Goal: Task Accomplishment & Management: Use online tool/utility

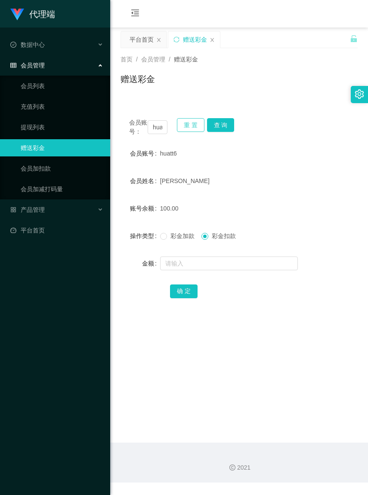
click at [186, 122] on button "重 置" at bounding box center [191, 125] width 28 height 14
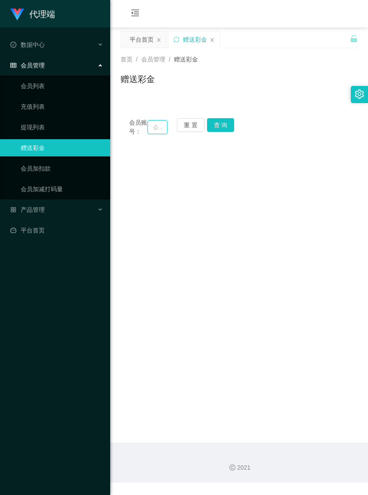
click at [150, 131] on input "text" at bounding box center [157, 127] width 19 height 14
click at [149, 131] on input "text" at bounding box center [157, 127] width 19 height 14
paste input "yjc"
type input "yjc"
click at [211, 127] on button "查 询" at bounding box center [221, 125] width 28 height 14
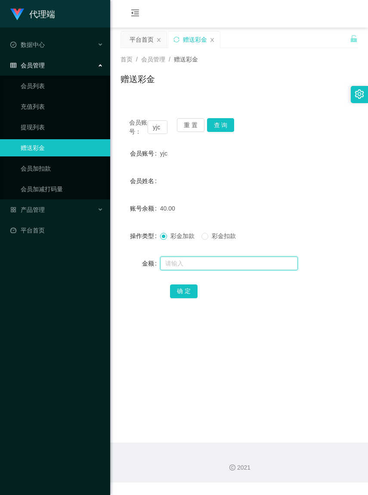
click at [191, 269] on input "text" at bounding box center [229, 264] width 138 height 14
type input "90"
click at [190, 297] on button "确 定" at bounding box center [184, 292] width 28 height 14
click at [208, 128] on button "查 询" at bounding box center [221, 125] width 28 height 14
click at [205, 271] on input "text" at bounding box center [229, 264] width 138 height 14
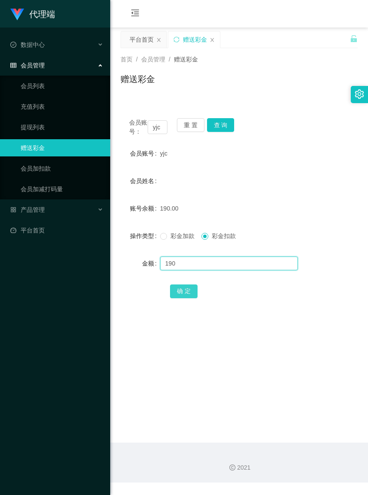
type input "190"
click at [183, 296] on button "确 定" at bounding box center [184, 292] width 28 height 14
click at [190, 125] on button "重 置" at bounding box center [191, 125] width 28 height 14
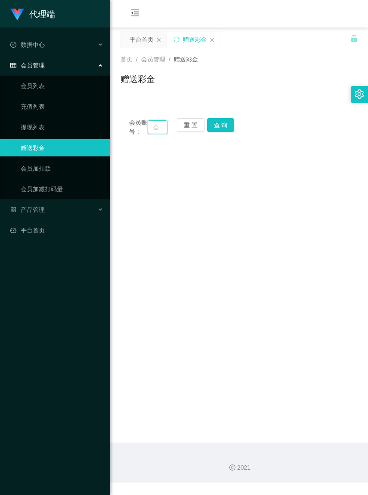
paste input "UJX006"
type input "UJX006"
click at [223, 131] on button "查 询" at bounding box center [221, 125] width 28 height 14
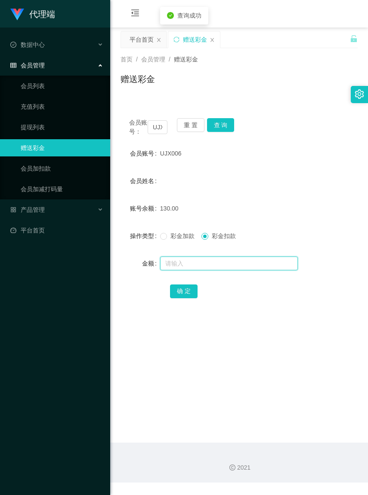
click at [199, 267] on input "text" at bounding box center [229, 264] width 138 height 14
type input "130"
click at [188, 298] on button "确 定" at bounding box center [184, 292] width 28 height 14
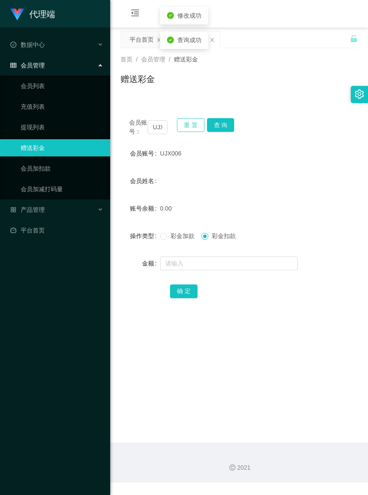
click at [191, 128] on button "重 置" at bounding box center [191, 125] width 28 height 14
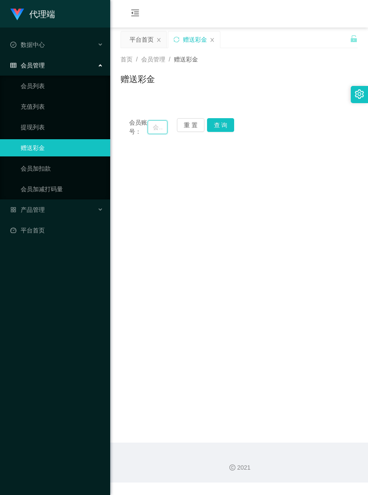
click at [152, 132] on input "text" at bounding box center [157, 127] width 19 height 14
click at [151, 131] on input "text" at bounding box center [157, 127] width 19 height 14
paste input "C123456789"
type input "C123456789"
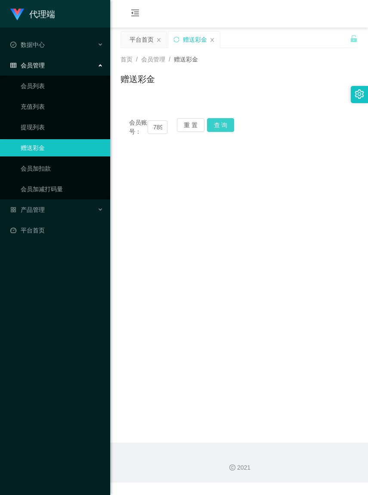
click at [224, 124] on button "查 询" at bounding box center [221, 125] width 28 height 14
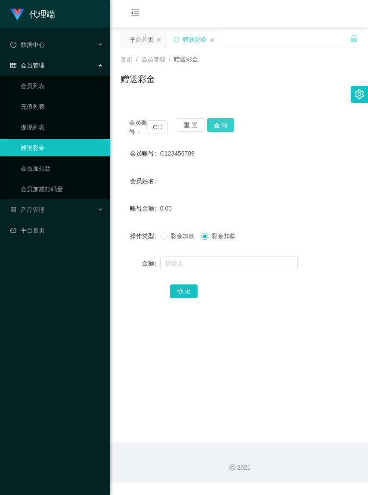
click at [218, 130] on button "查 询" at bounding box center [221, 125] width 28 height 14
click at [218, 130] on div "会员账号： C123456789 重 置 查 询" at bounding box center [238, 127] width 237 height 18
click at [186, 124] on button "重 置" at bounding box center [191, 125] width 28 height 14
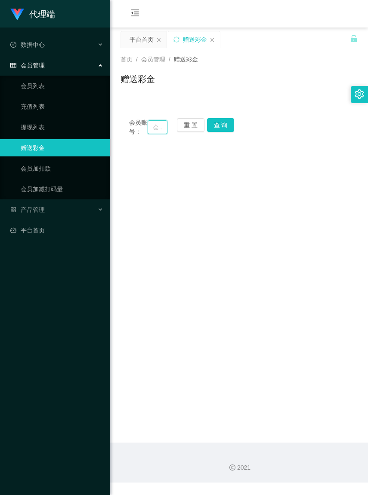
click at [148, 131] on input "text" at bounding box center [157, 127] width 19 height 14
paste input "huatt6"
type input "huatt6"
click at [217, 121] on button "查 询" at bounding box center [221, 125] width 28 height 14
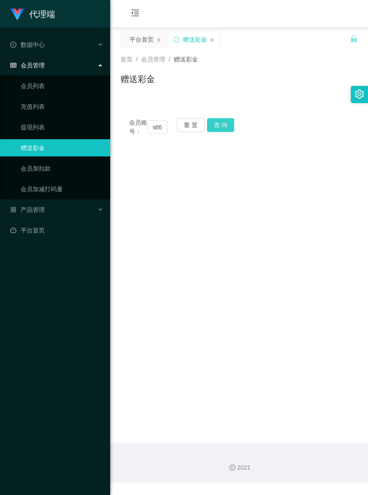
scroll to position [0, 0]
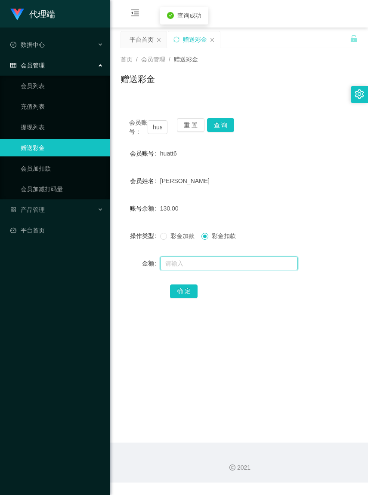
click at [204, 271] on input "text" at bounding box center [229, 264] width 138 height 14
type input "130"
click at [174, 298] on button "确 定" at bounding box center [184, 292] width 28 height 14
click at [195, 129] on button "重 置" at bounding box center [191, 125] width 28 height 14
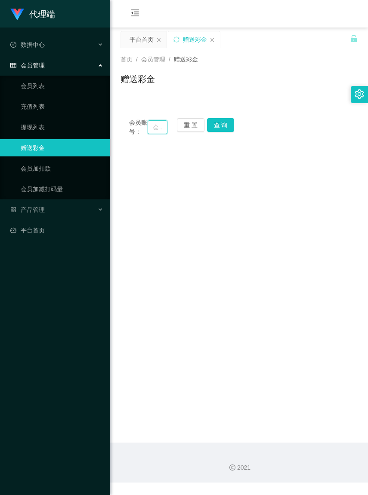
click at [149, 132] on input "text" at bounding box center [157, 127] width 19 height 14
paste input "lingshu"
type input "lingshu"
click at [215, 125] on button "查 询" at bounding box center [221, 125] width 28 height 14
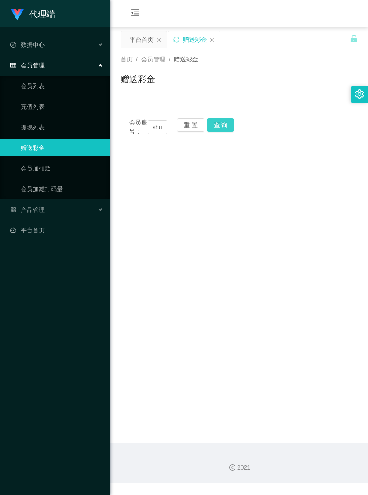
scroll to position [0, 0]
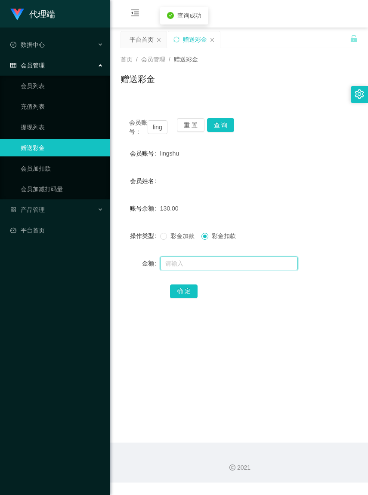
click at [214, 269] on input "text" at bounding box center [229, 264] width 138 height 14
type input "130"
click at [186, 298] on button "确 定" at bounding box center [184, 292] width 28 height 14
click at [186, 124] on button "重 置" at bounding box center [191, 125] width 28 height 14
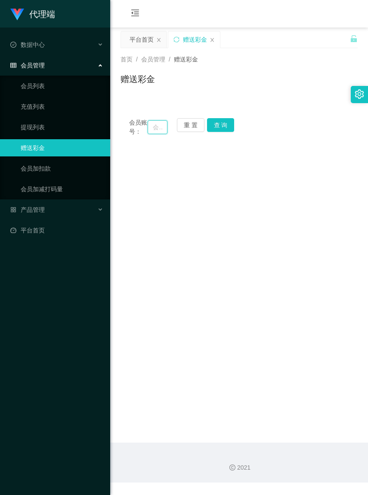
click at [152, 129] on input "text" at bounding box center [157, 127] width 19 height 14
paste input "CherylT"
type input "CherylT"
click at [220, 124] on button "查 询" at bounding box center [221, 125] width 28 height 14
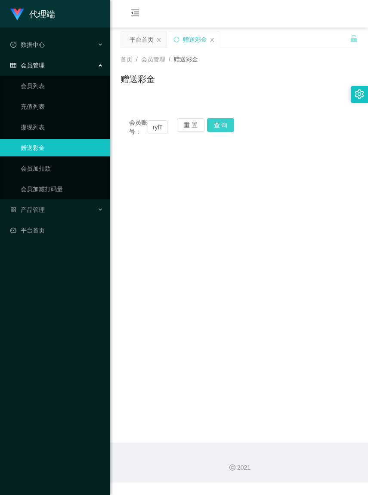
scroll to position [0, 0]
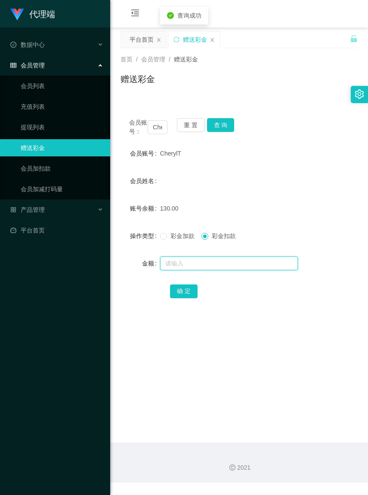
click at [221, 271] on input "text" at bounding box center [229, 264] width 138 height 14
type input "130"
click at [189, 298] on button "确 定" at bounding box center [184, 292] width 28 height 14
click at [190, 125] on button "重 置" at bounding box center [191, 125] width 28 height 14
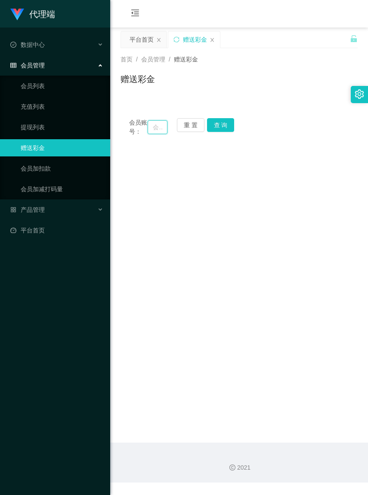
click at [149, 130] on input "text" at bounding box center [157, 127] width 19 height 14
paste input "yjc"
type input "yjc"
click at [223, 128] on button "查 询" at bounding box center [221, 125] width 28 height 14
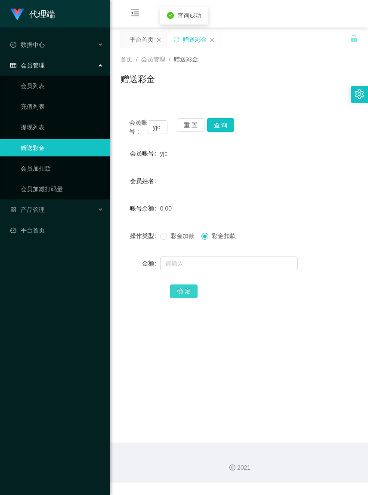
click at [190, 296] on button "确 定" at bounding box center [184, 292] width 28 height 14
